Goal: Check status: Verify the current state of an ongoing process or item

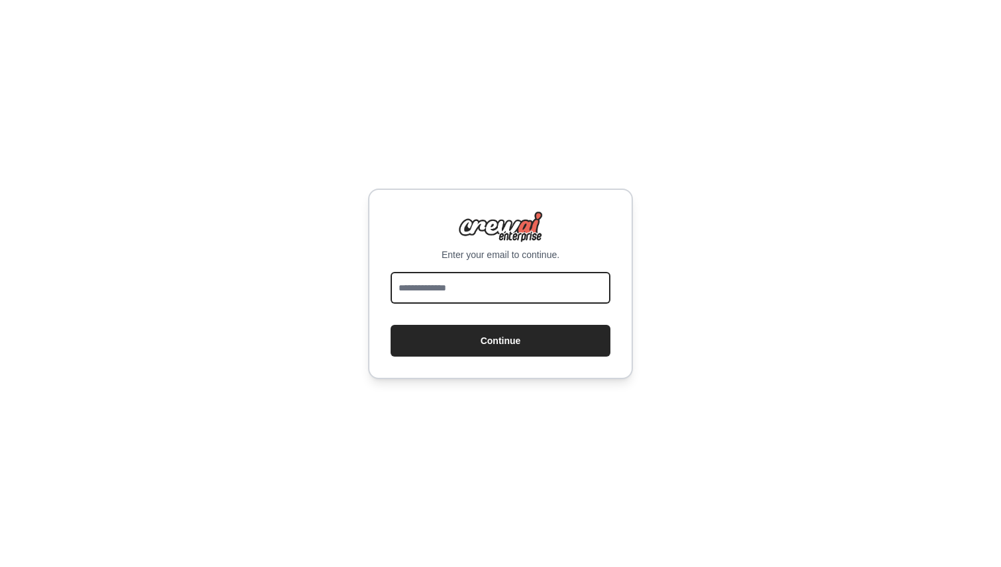
click at [485, 284] on input "email" at bounding box center [500, 288] width 220 height 32
click at [490, 295] on input "email" at bounding box center [500, 288] width 220 height 32
type input "**********"
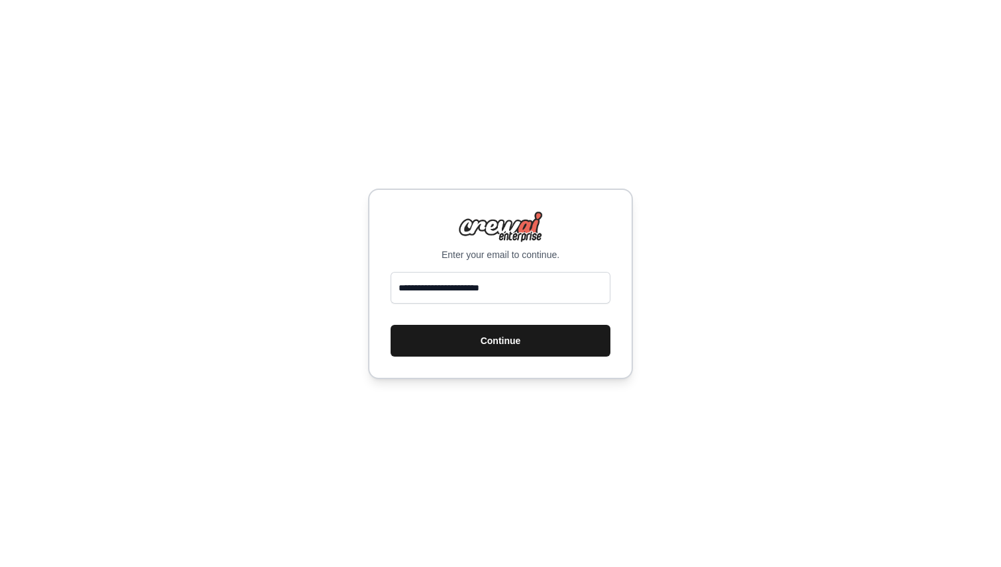
click at [500, 332] on button "Continue" at bounding box center [500, 341] width 220 height 32
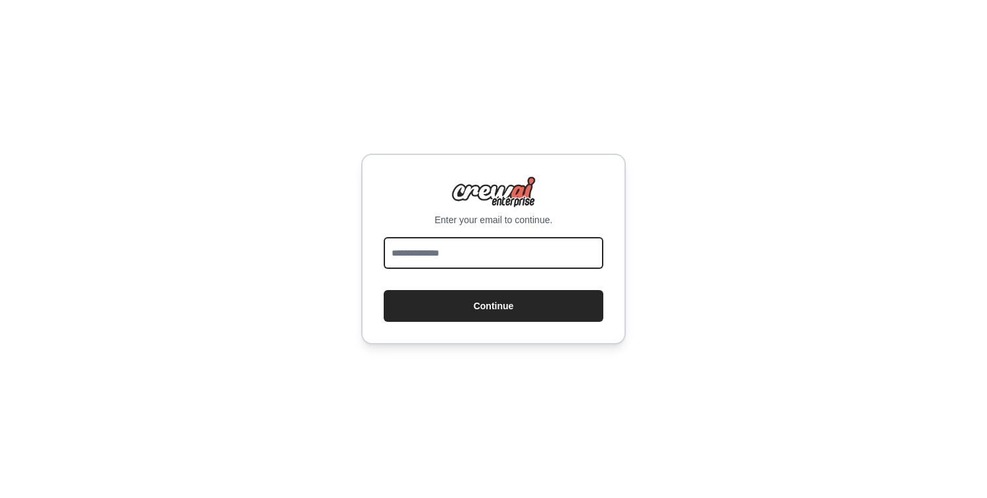
click at [420, 251] on input "email" at bounding box center [494, 253] width 220 height 32
type input "**********"
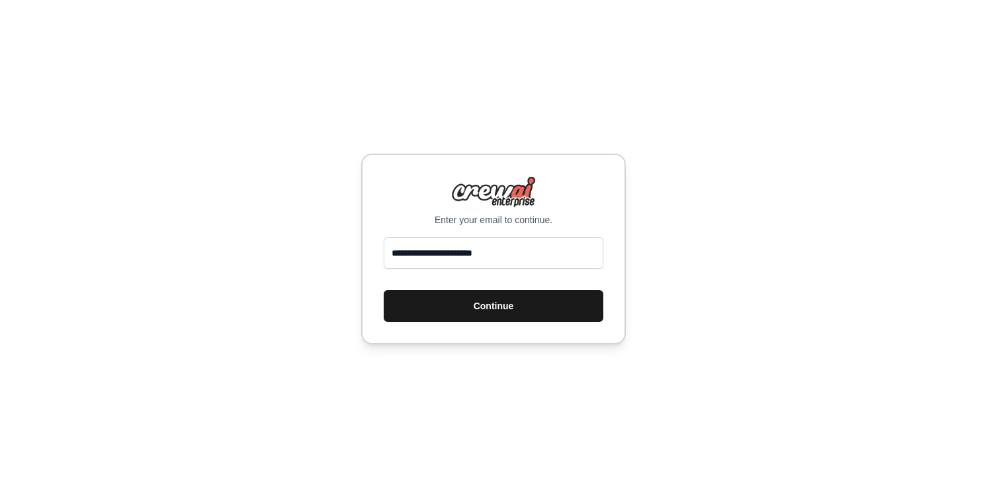
click at [484, 306] on button "Continue" at bounding box center [494, 306] width 220 height 32
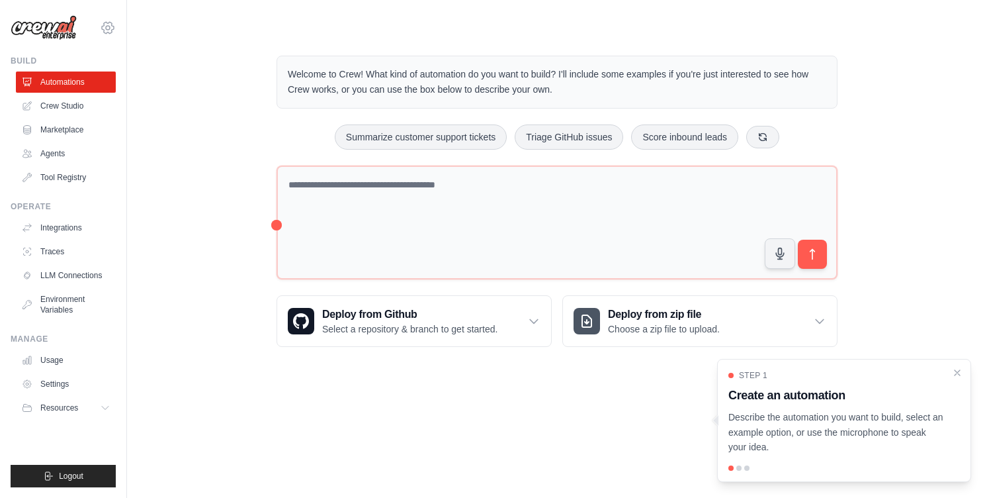
click at [102, 28] on icon at bounding box center [108, 27] width 12 height 11
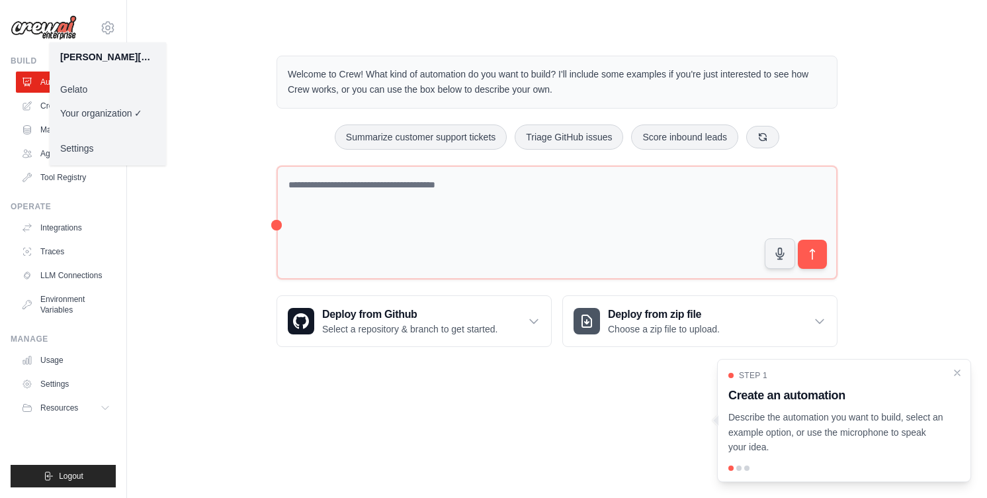
click at [109, 91] on link "Gelato" at bounding box center [108, 89] width 116 height 24
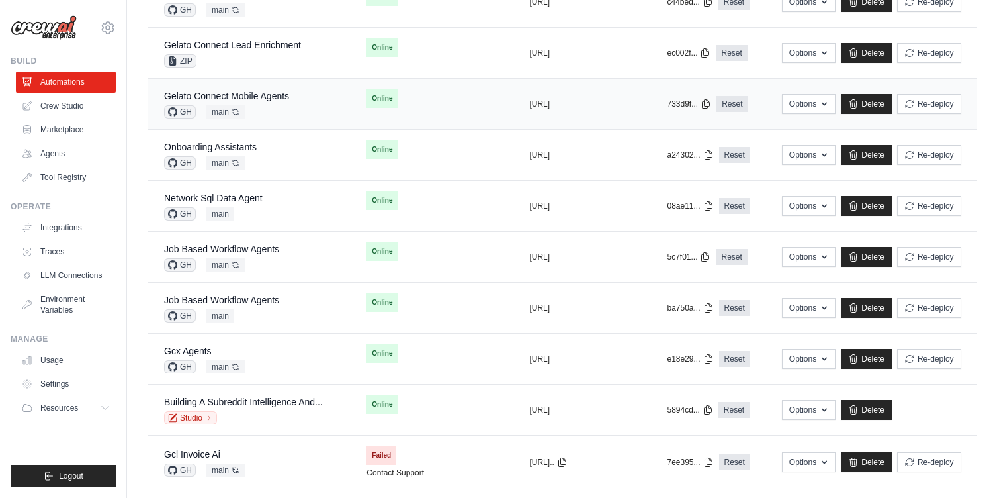
scroll to position [426, 0]
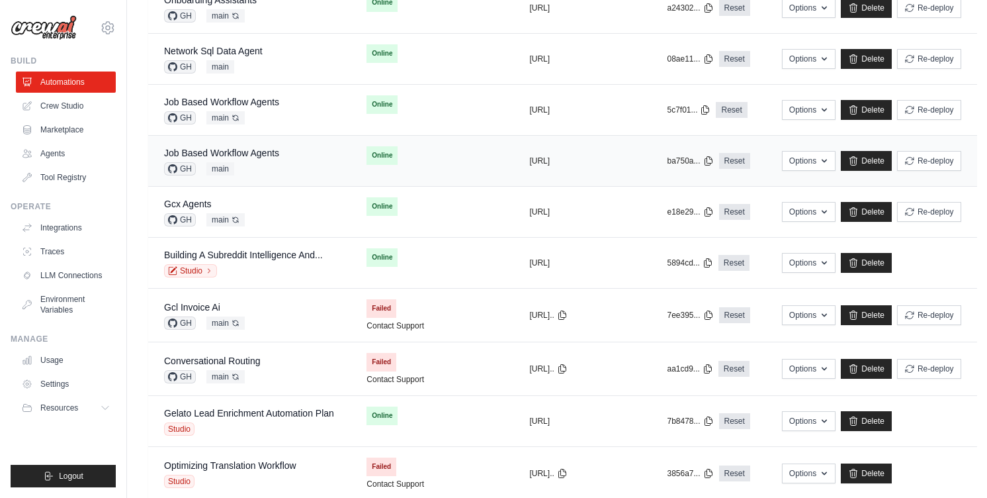
click at [320, 167] on div "Job Based Workflow Agents GH main" at bounding box center [249, 160] width 171 height 29
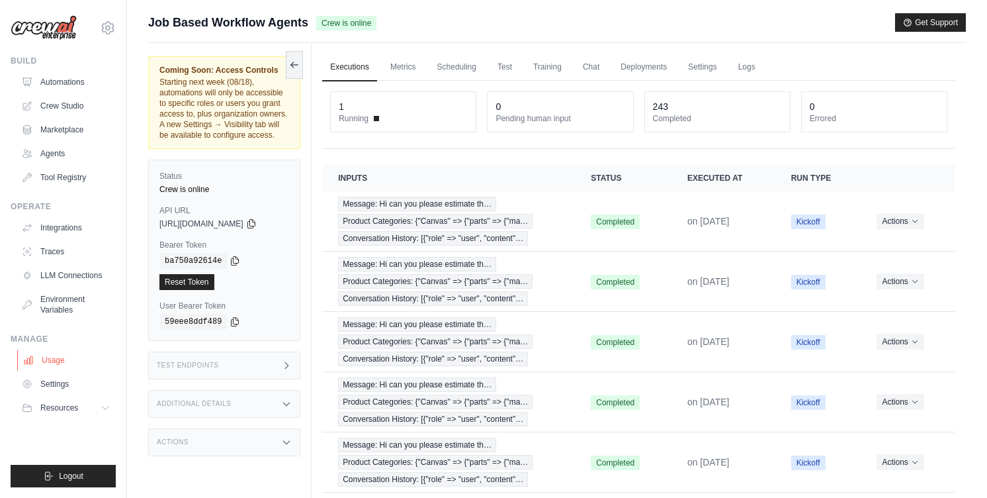
click at [81, 363] on link "Usage" at bounding box center [67, 359] width 100 height 21
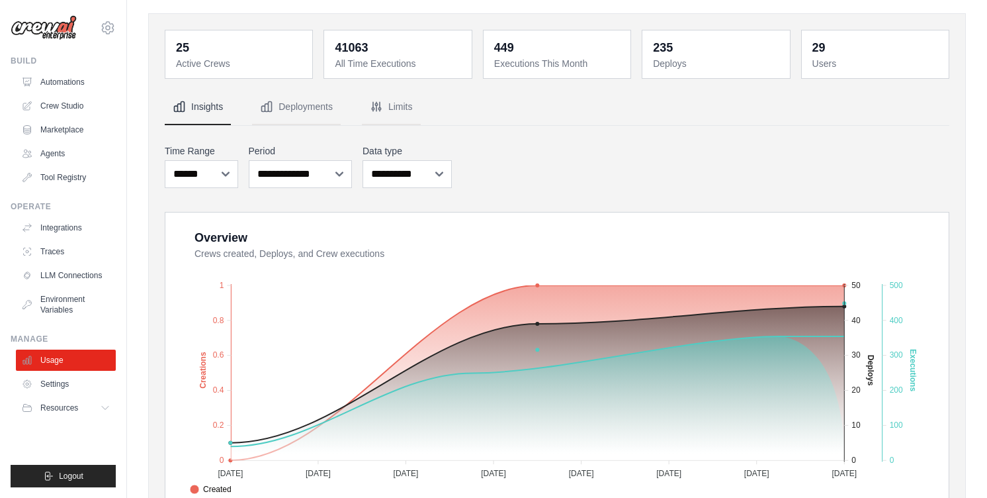
scroll to position [85, 0]
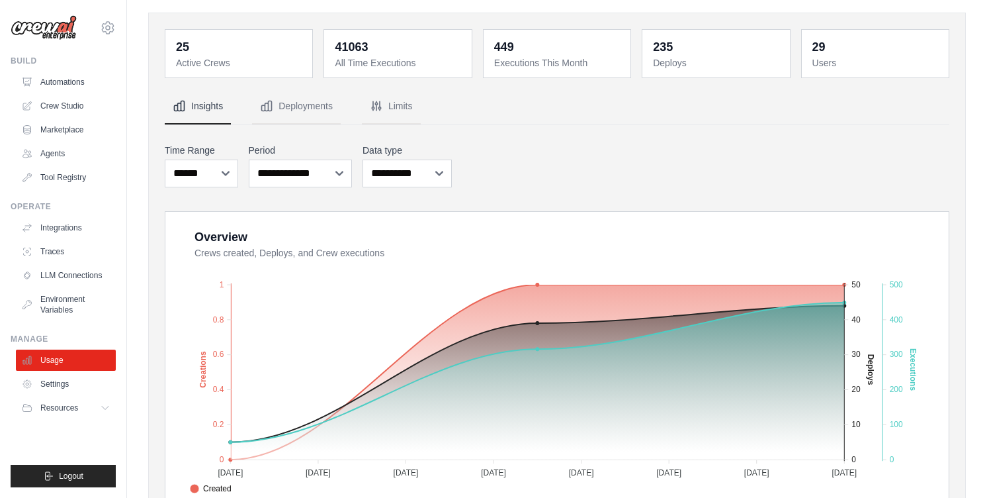
click at [580, 60] on dt "Executions This Month" at bounding box center [558, 62] width 128 height 13
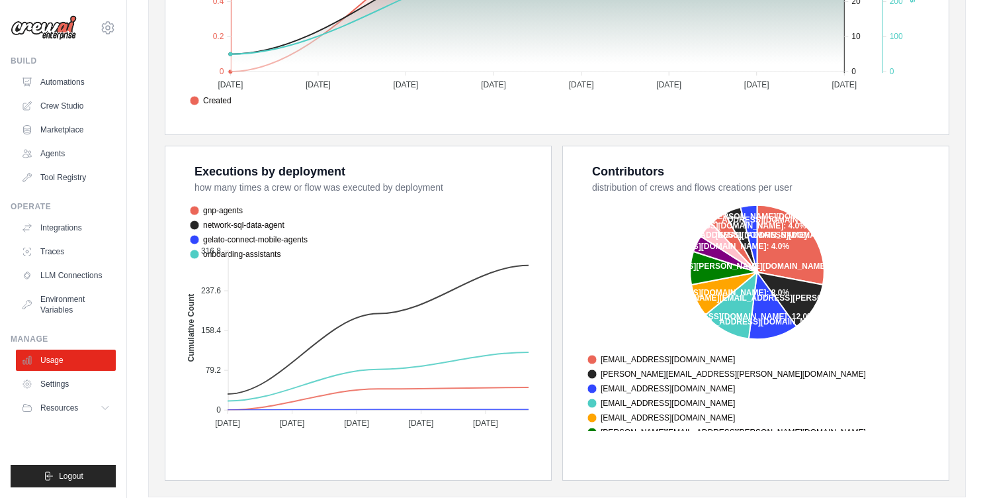
scroll to position [507, 0]
